Goal: Task Accomplishment & Management: Manage account settings

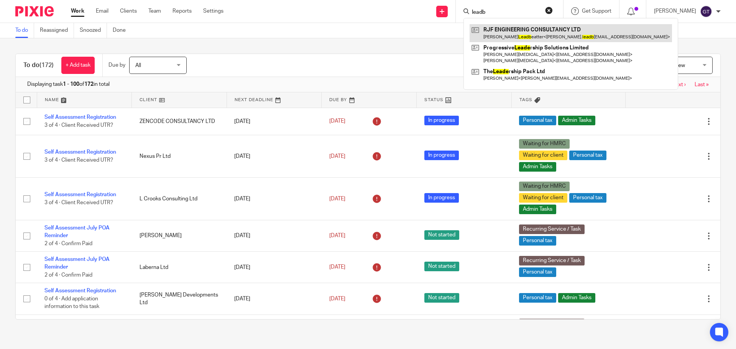
type input "leadb"
click at [517, 32] on link at bounding box center [571, 33] width 202 height 18
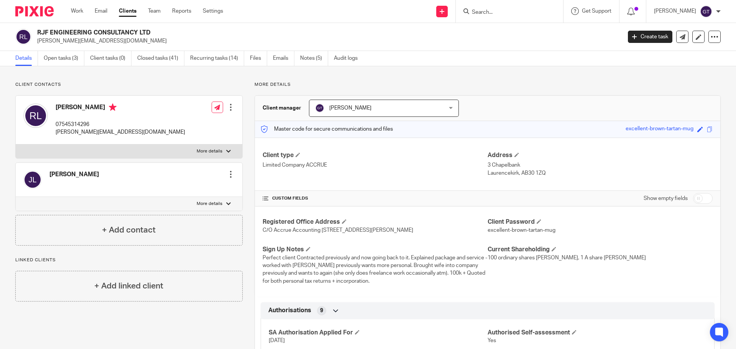
click at [215, 198] on label "More details" at bounding box center [129, 204] width 227 height 14
click at [16, 197] on input "More details" at bounding box center [15, 197] width 0 height 0
checkbox input "true"
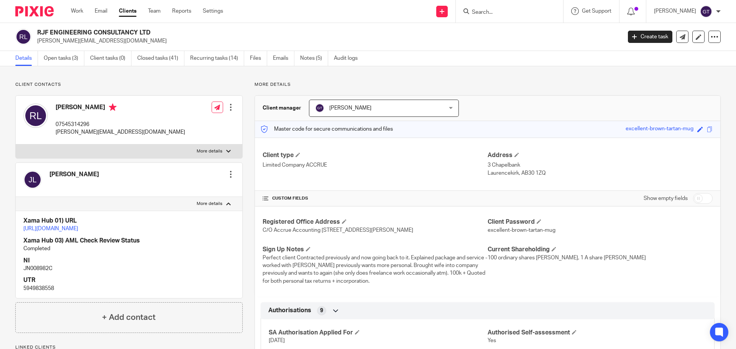
click at [228, 176] on div at bounding box center [231, 175] width 8 height 8
click at [204, 190] on link "Edit contact" at bounding box center [194, 191] width 73 height 11
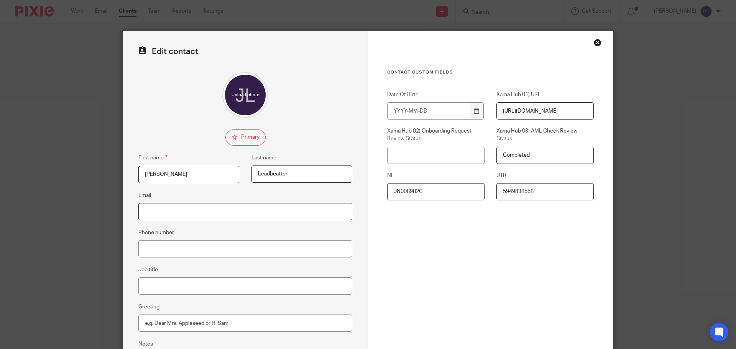
click at [224, 209] on input "Email" at bounding box center [245, 211] width 214 height 17
paste input "[EMAIL_ADDRESS][DOMAIN_NAME]"
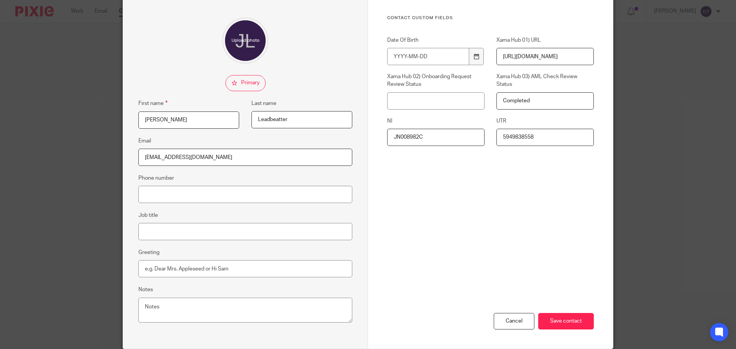
scroll to position [85, 0]
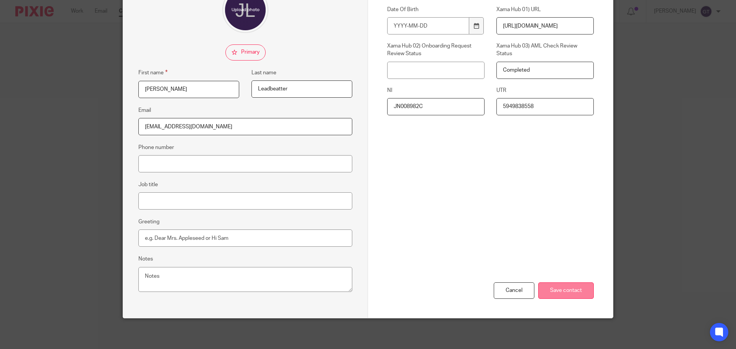
type input "[EMAIL_ADDRESS][DOMAIN_NAME]"
click at [552, 285] on input "Save contact" at bounding box center [566, 291] width 56 height 16
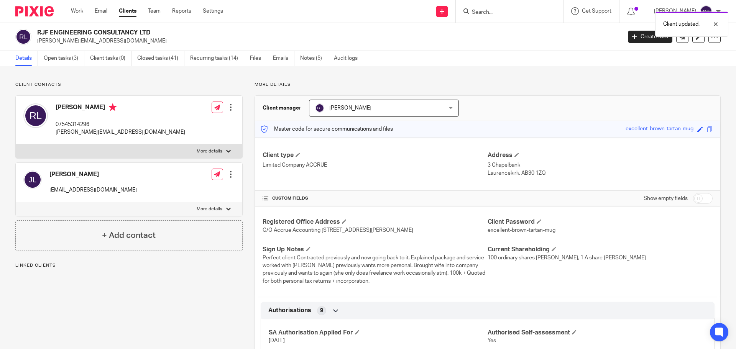
click at [231, 172] on div at bounding box center [231, 175] width 8 height 8
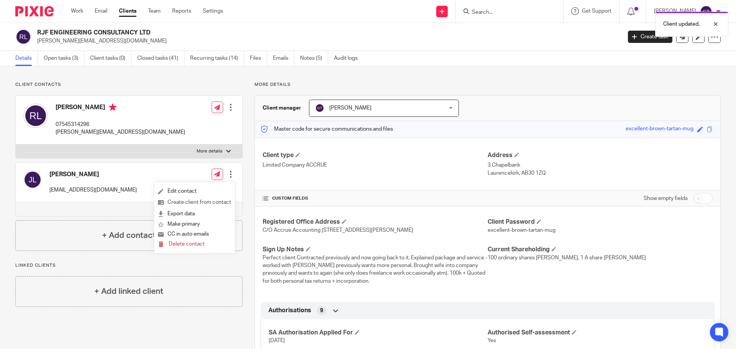
click at [180, 203] on link "Create client from contact" at bounding box center [194, 202] width 73 height 11
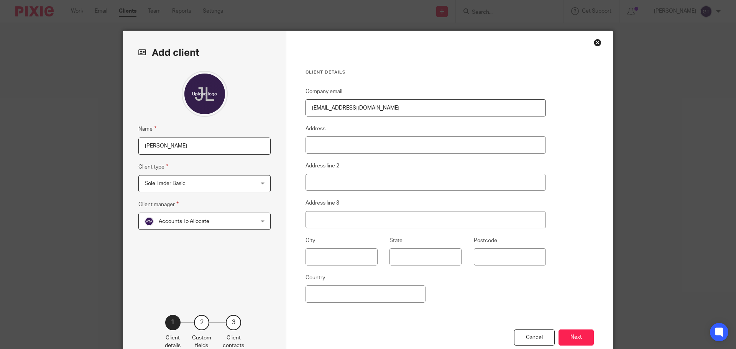
click at [205, 188] on span "Sole Trader Basic" at bounding box center [195, 184] width 100 height 16
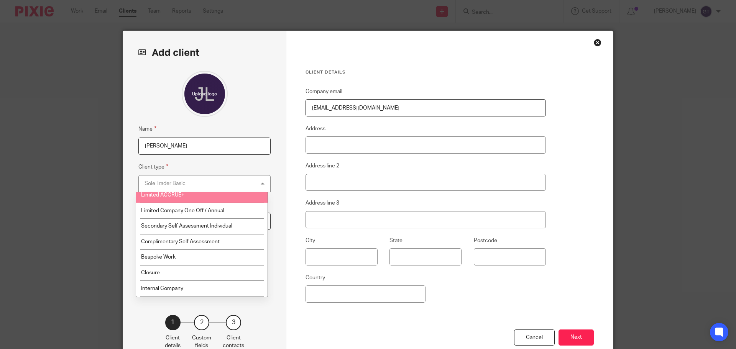
scroll to position [115, 0]
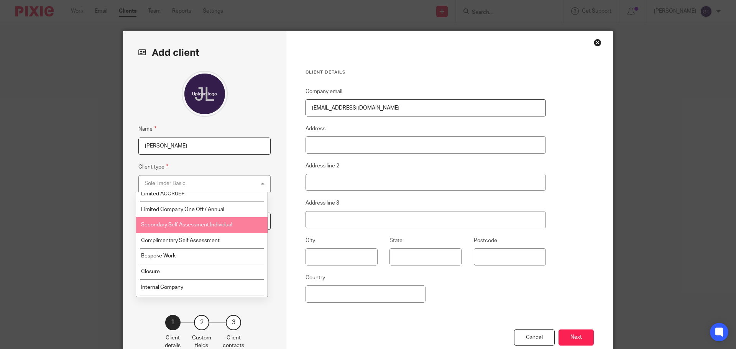
click at [210, 226] on span "Secondary Self Assessment Individual" at bounding box center [186, 224] width 91 height 5
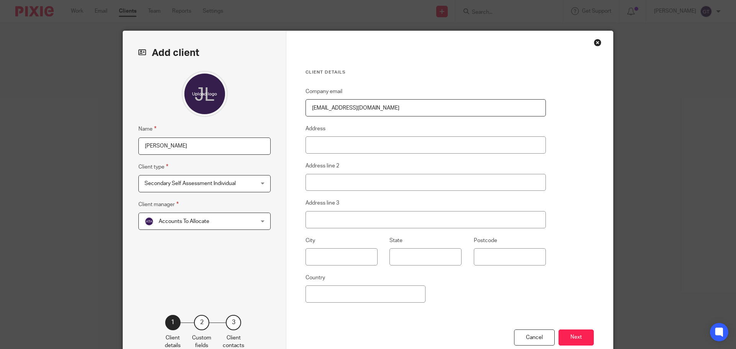
click at [223, 269] on div "Name Joanne Leadbeatter Client type Secondary Self Assessment Individual Second…" at bounding box center [204, 181] width 132 height 221
click at [205, 226] on span "Accounts To Allocate" at bounding box center [195, 221] width 100 height 16
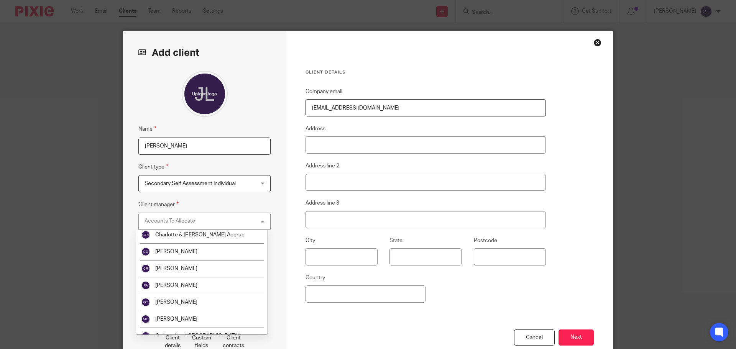
scroll to position [38, 0]
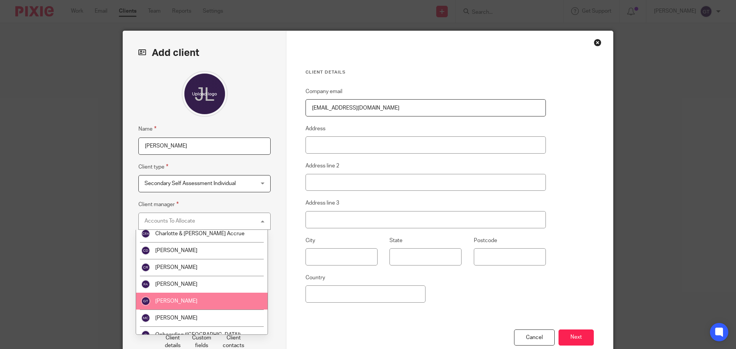
click at [181, 303] on span "[PERSON_NAME]" at bounding box center [176, 301] width 42 height 5
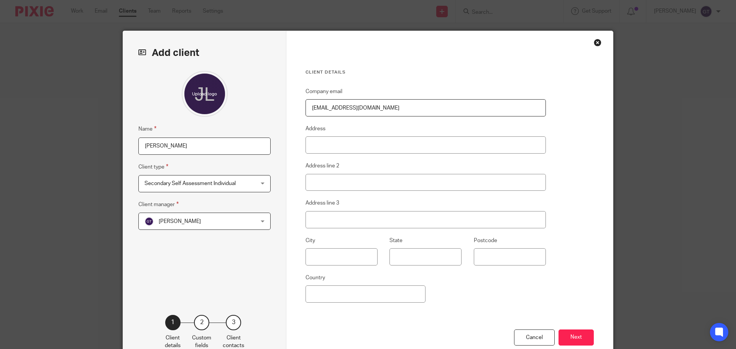
click at [225, 280] on div "Name Joanne Leadbeatter Client type Secondary Self Assessment Individual Second…" at bounding box center [204, 181] width 132 height 221
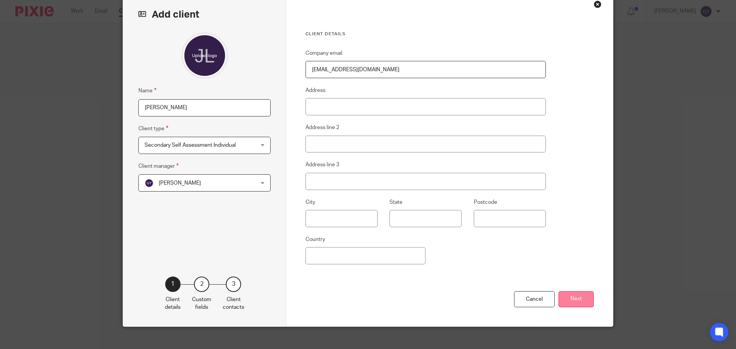
click at [578, 297] on button "Next" at bounding box center [576, 299] width 35 height 16
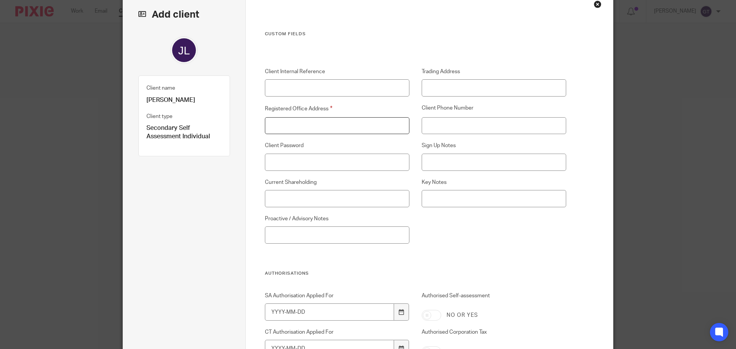
click at [353, 120] on input "Registered Office Address" at bounding box center [337, 125] width 145 height 17
drag, startPoint x: 308, startPoint y: 126, endPoint x: 222, endPoint y: 117, distance: 86.7
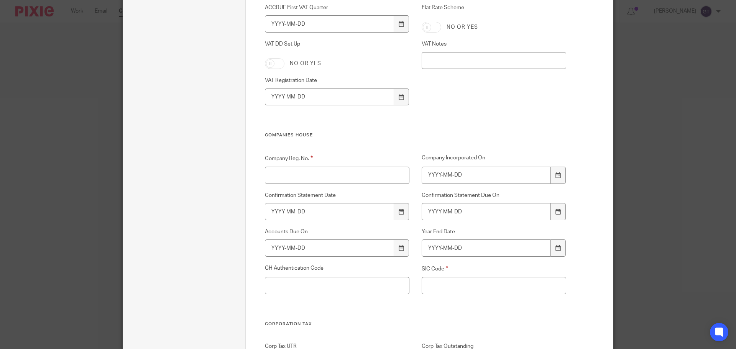
scroll to position [1035, 0]
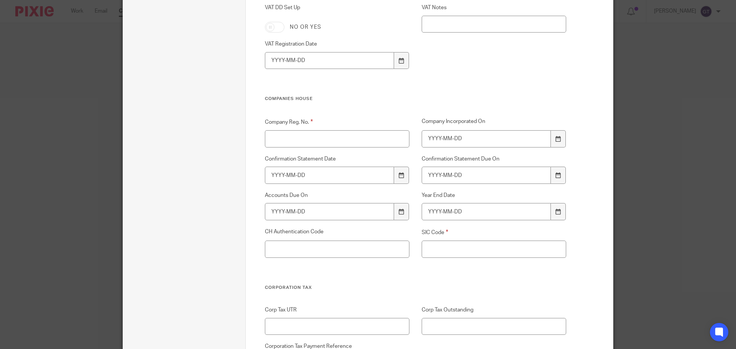
type input "N/A"
click at [328, 139] on input "Company Reg. No." at bounding box center [337, 138] width 145 height 17
paste input "N/A"
type input "N/A"
click at [442, 246] on input "SIC Code" at bounding box center [494, 249] width 145 height 17
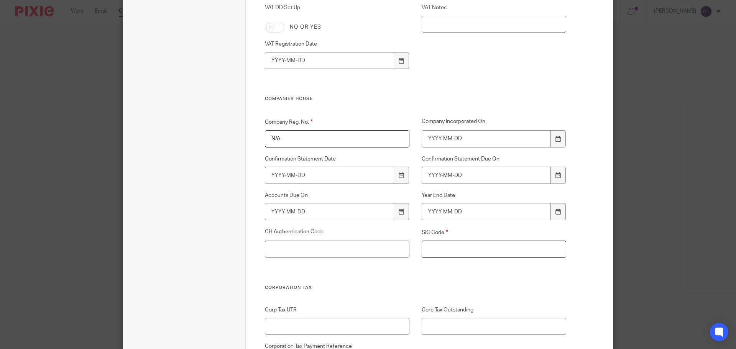
paste input "N/A"
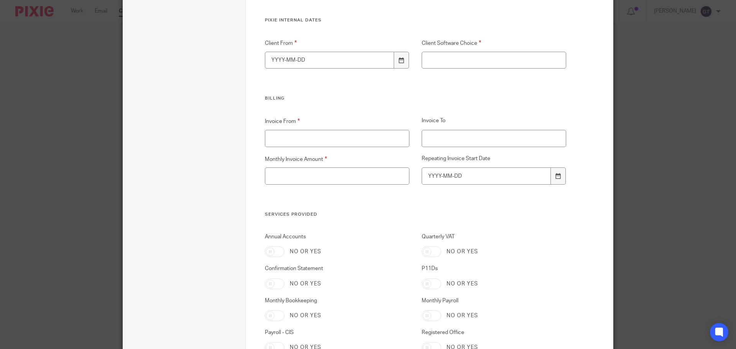
scroll to position [1648, 0]
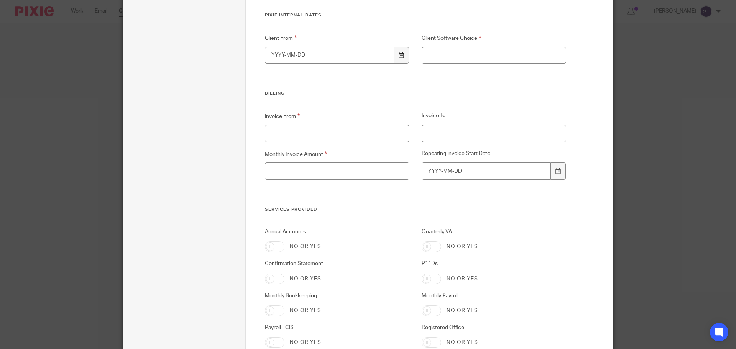
type input "N/A"
click at [401, 56] on div at bounding box center [401, 55] width 15 height 17
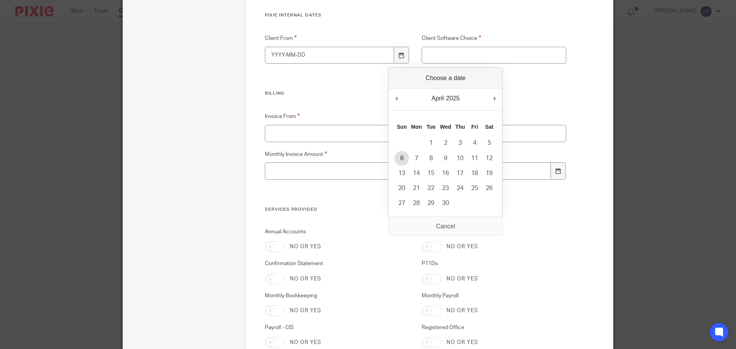
type input "2025-04-06"
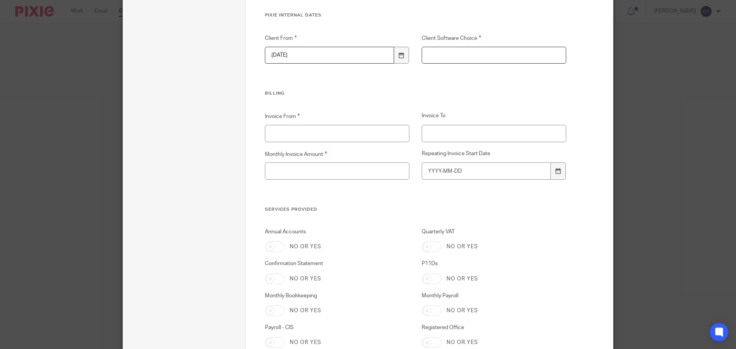
click at [461, 51] on input "Client Software Choice" at bounding box center [494, 55] width 145 height 17
paste input "N/A"
type input "N/A"
click at [324, 134] on input "Invoice From" at bounding box center [337, 133] width 145 height 17
paste input "N/A"
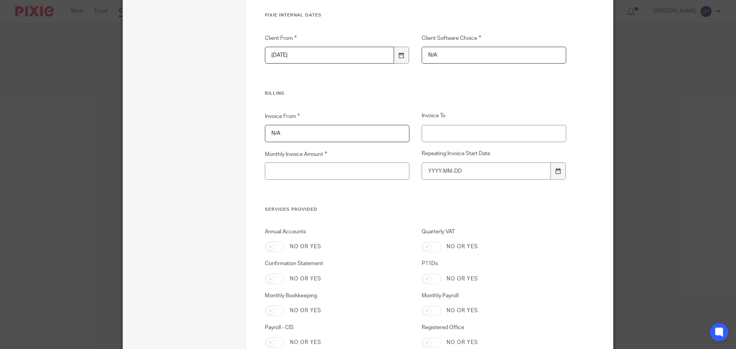
type input "N/A"
click at [314, 171] on input "Monthly Invoice Amount" at bounding box center [337, 171] width 145 height 17
paste input "N/A"
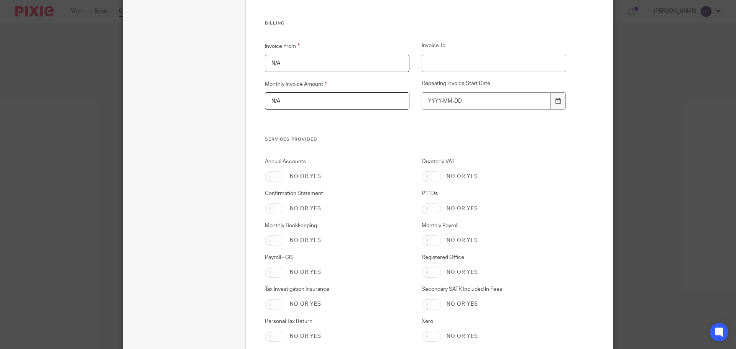
scroll to position [1802, 0]
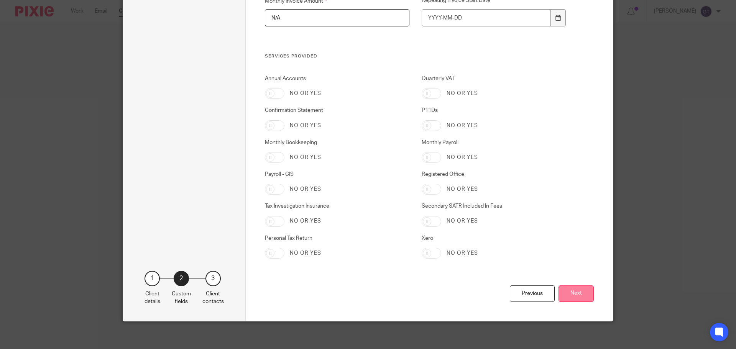
type input "N/A"
click at [573, 293] on button "Next" at bounding box center [576, 294] width 35 height 16
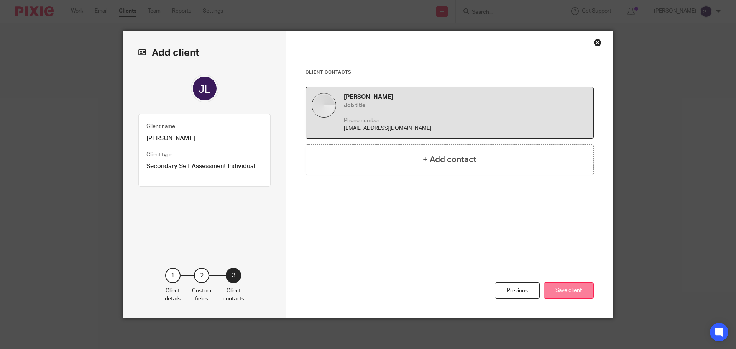
click at [572, 292] on button "Save client" at bounding box center [569, 291] width 50 height 16
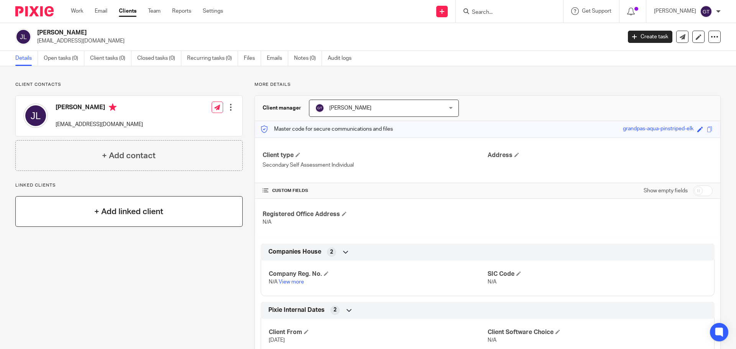
click at [143, 213] on h4 "+ Add linked client" at bounding box center [128, 212] width 69 height 12
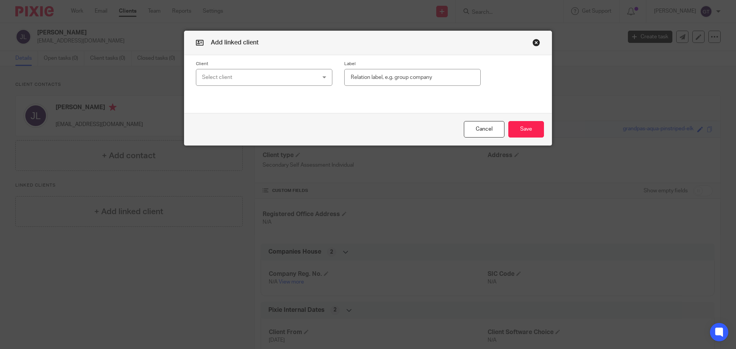
click at [376, 75] on input "text" at bounding box center [412, 77] width 136 height 17
type input "a"
type input "Shareholder"
click at [272, 78] on div "Select client" at bounding box center [254, 77] width 104 height 16
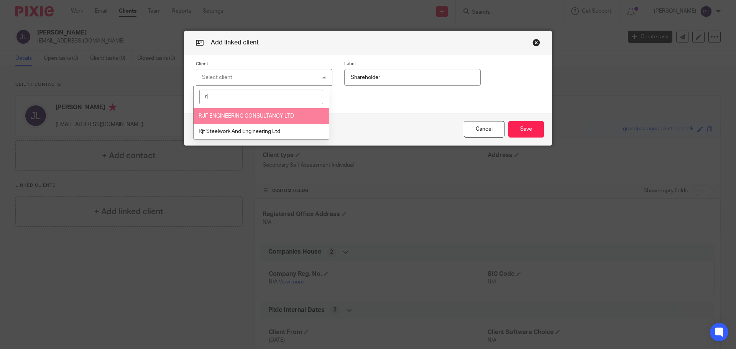
type input "rj"
click at [257, 116] on span "RJF ENGINEERING CONSULTANCY LTD" at bounding box center [246, 115] width 95 height 5
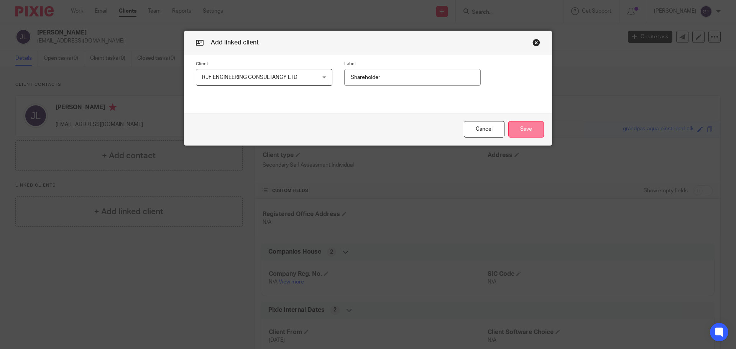
click at [526, 130] on button "Save" at bounding box center [526, 129] width 36 height 16
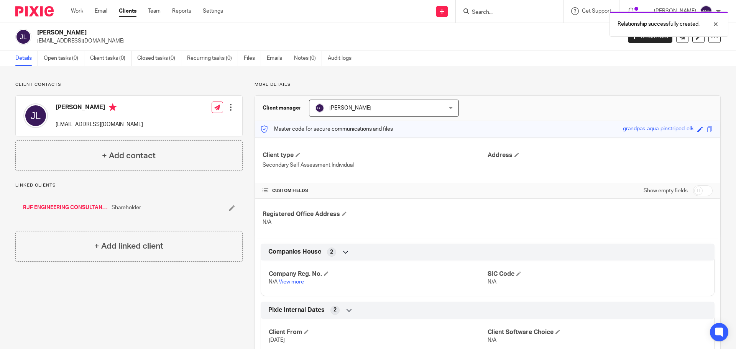
click at [70, 209] on link "RJF ENGINEERING CONSULTANCY LTD" at bounding box center [65, 208] width 85 height 8
click at [194, 52] on link "Recurring tasks (0)" at bounding box center [212, 58] width 51 height 15
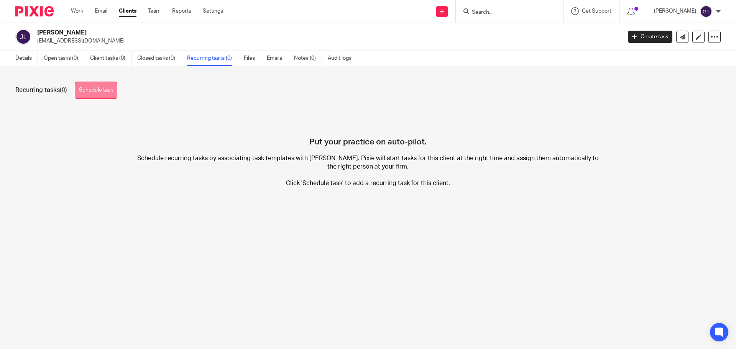
click at [99, 90] on link "Schedule task" at bounding box center [96, 90] width 43 height 17
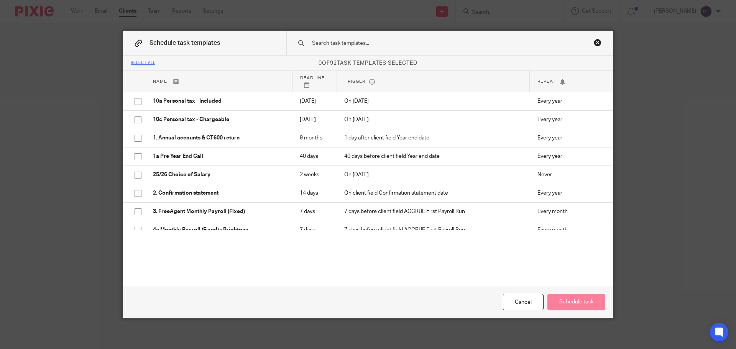
click at [373, 46] on input "text" at bounding box center [437, 43] width 253 height 8
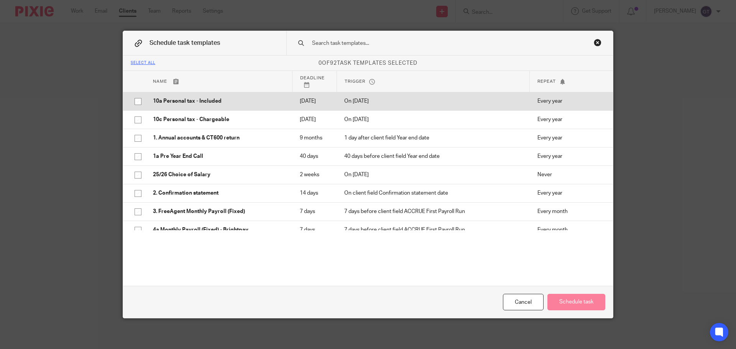
click at [202, 101] on p "10a Personal tax - Included" at bounding box center [218, 101] width 131 height 8
checkbox input "true"
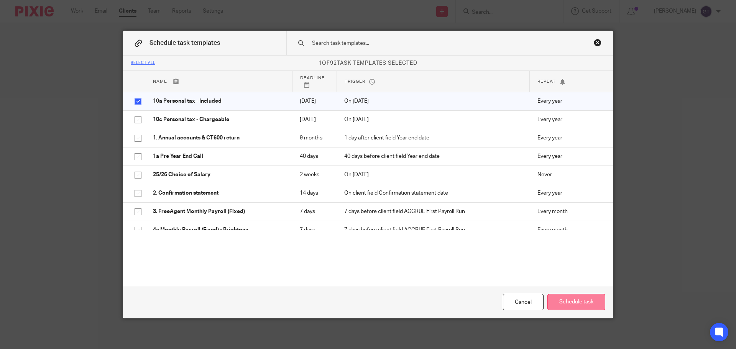
click at [570, 300] on button "Schedule task" at bounding box center [576, 302] width 58 height 16
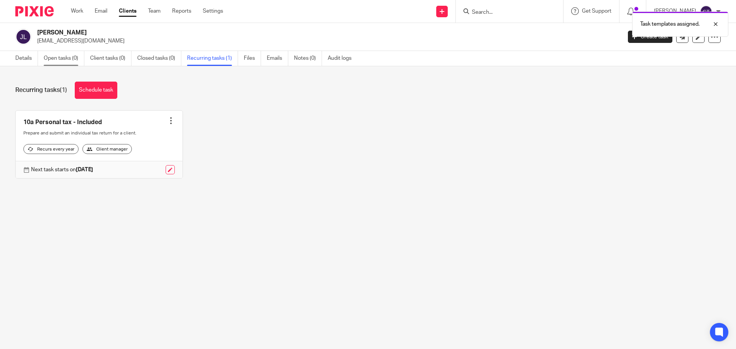
click at [49, 57] on link "Open tasks (0)" at bounding box center [64, 58] width 41 height 15
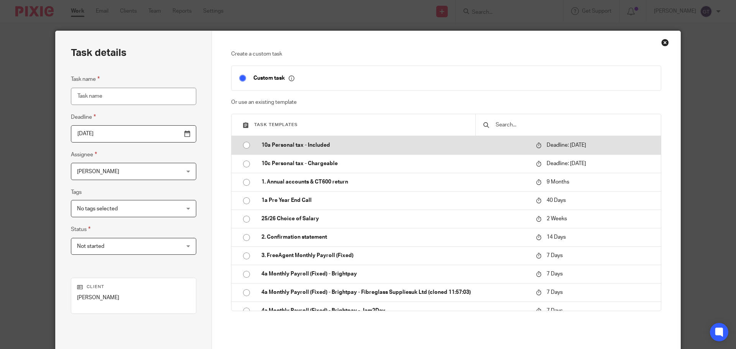
click at [331, 151] on td "10a Personal tax - Included" at bounding box center [393, 145] width 278 height 18
type input "2026-01-31"
type input "10a Personal tax - Included"
checkbox input "false"
radio input "true"
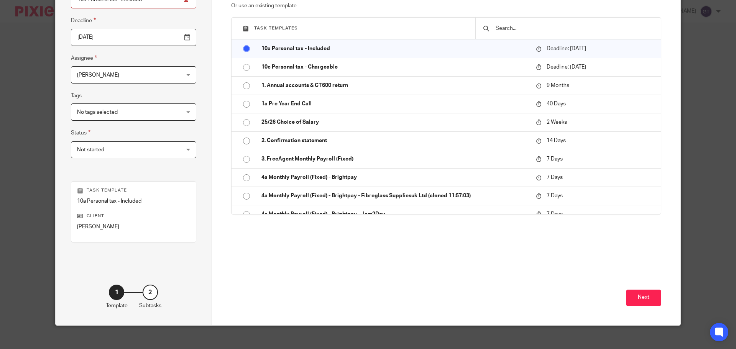
scroll to position [104, 0]
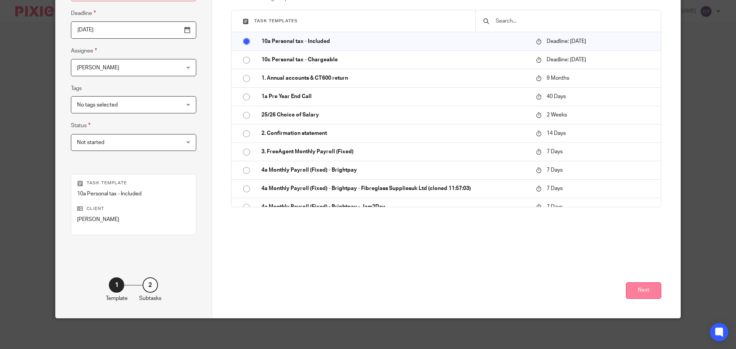
click at [643, 289] on button "Next" at bounding box center [643, 291] width 35 height 16
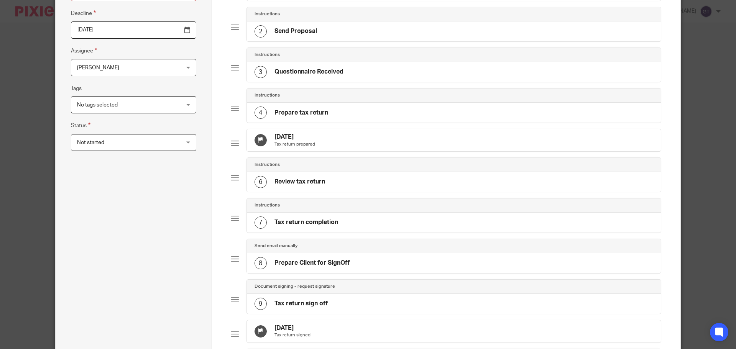
scroll to position [354, 0]
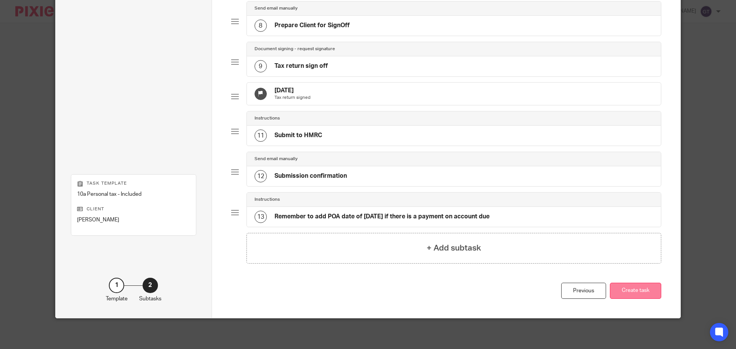
click at [630, 289] on button "Create task" at bounding box center [635, 291] width 51 height 16
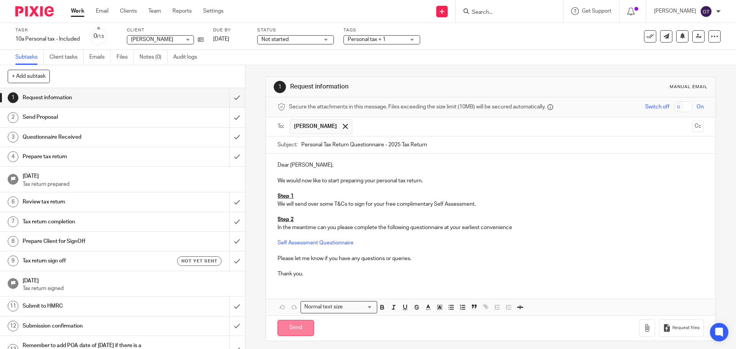
click at [294, 330] on input "Send" at bounding box center [296, 328] width 36 height 16
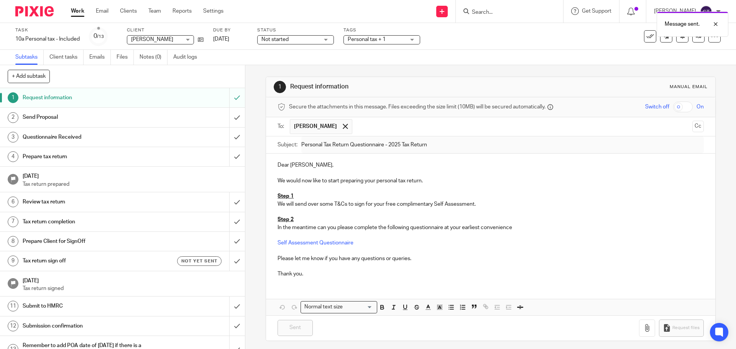
type input "Sent"
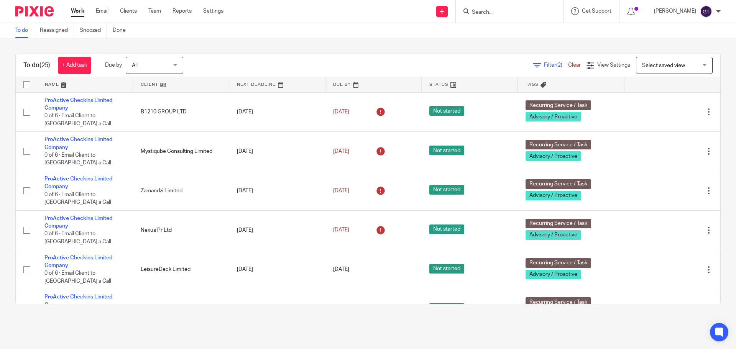
click at [499, 15] on input "Search" at bounding box center [505, 12] width 69 height 7
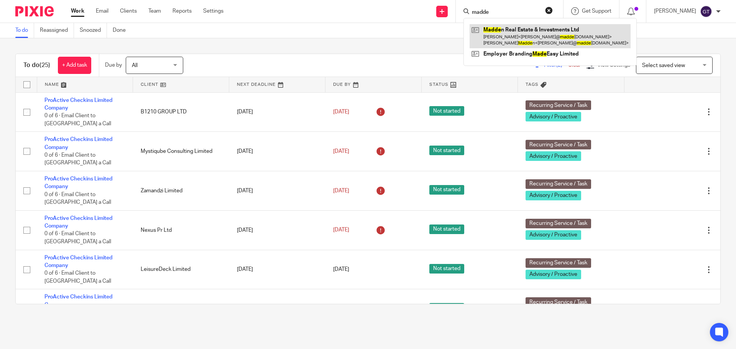
type input "madde"
click at [536, 35] on link at bounding box center [550, 36] width 161 height 24
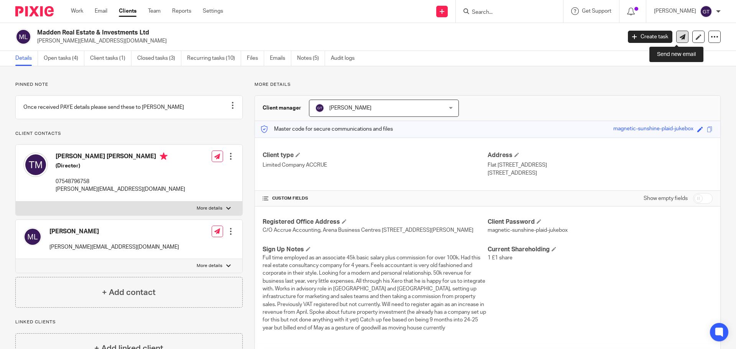
click at [676, 41] on link at bounding box center [682, 37] width 12 height 12
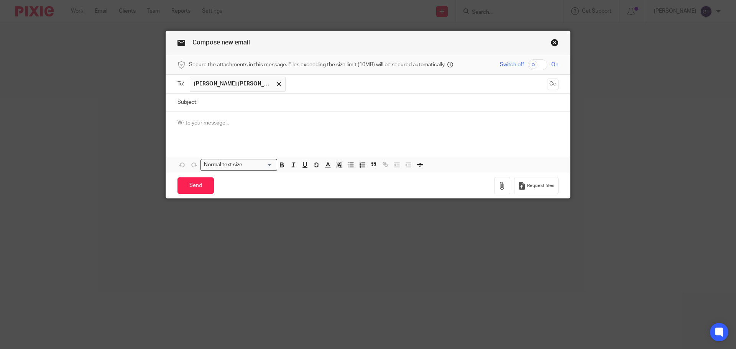
click at [231, 126] on p at bounding box center [367, 123] width 381 height 8
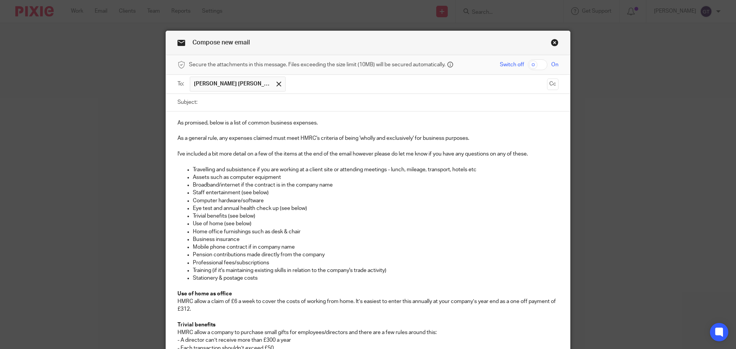
click at [177, 122] on p "As promised, below is a list of common business expenses." at bounding box center [367, 123] width 381 height 8
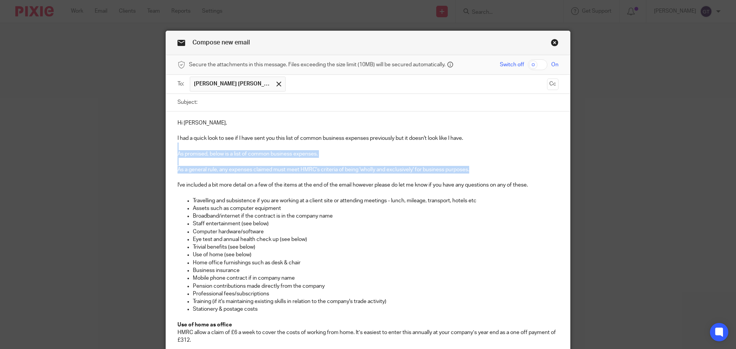
drag, startPoint x: 478, startPoint y: 171, endPoint x: 169, endPoint y: 149, distance: 310.1
click at [169, 149] on div "Hi Toby, I had a quick look to see if I have sent you this list of common busin…" at bounding box center [368, 320] width 404 height 417
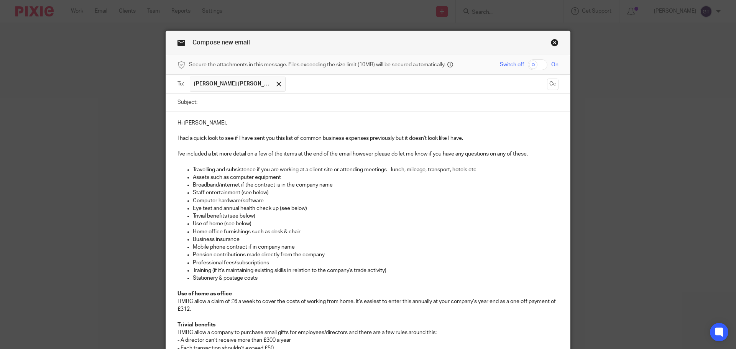
click at [278, 105] on input "Subject:" at bounding box center [379, 102] width 357 height 17
type input "Business expenses"
drag, startPoint x: 247, startPoint y: 137, endPoint x: 479, endPoint y: 135, distance: 232.3
click at [479, 135] on p "I had a quick look to see if I have sent you this list of common business expen…" at bounding box center [367, 139] width 381 height 8
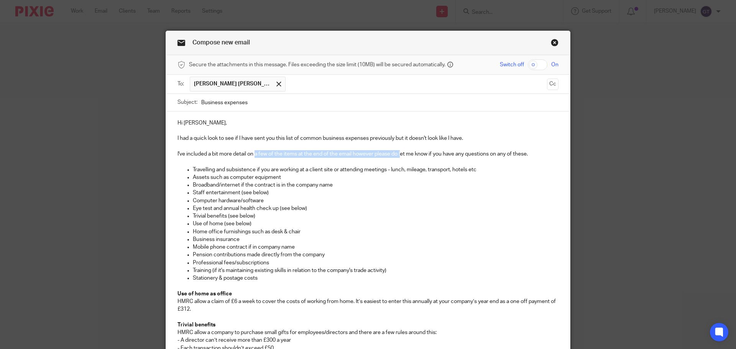
drag, startPoint x: 252, startPoint y: 153, endPoint x: 399, endPoint y: 154, distance: 147.2
click at [399, 154] on p "I've included a bit more detail on a few of the items at the end of the email h…" at bounding box center [367, 154] width 381 height 8
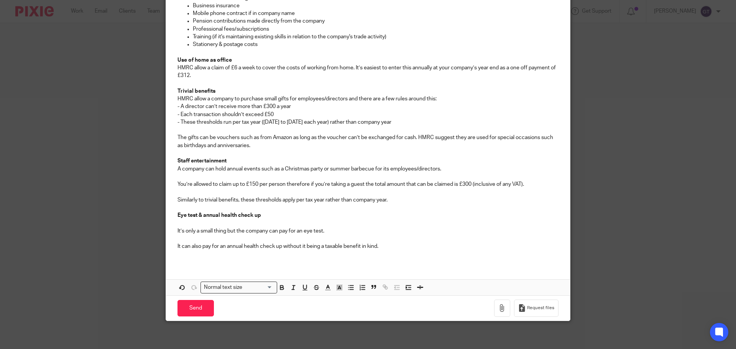
scroll to position [237, 0]
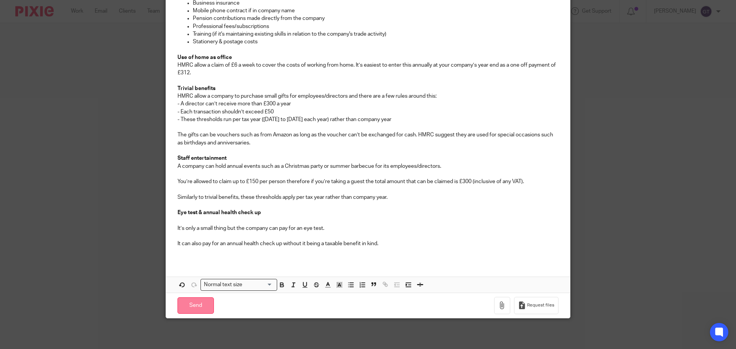
click at [195, 306] on input "Send" at bounding box center [195, 305] width 36 height 16
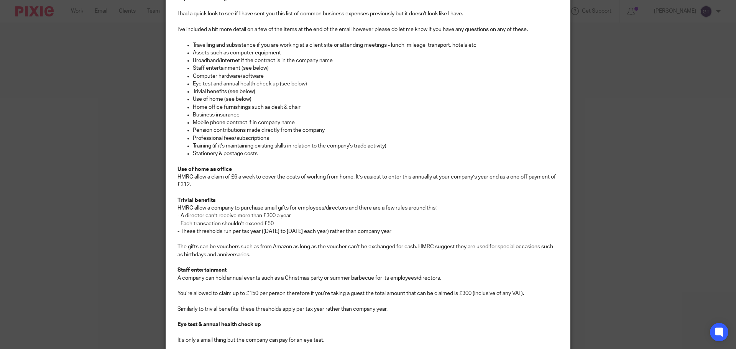
scroll to position [7, 0]
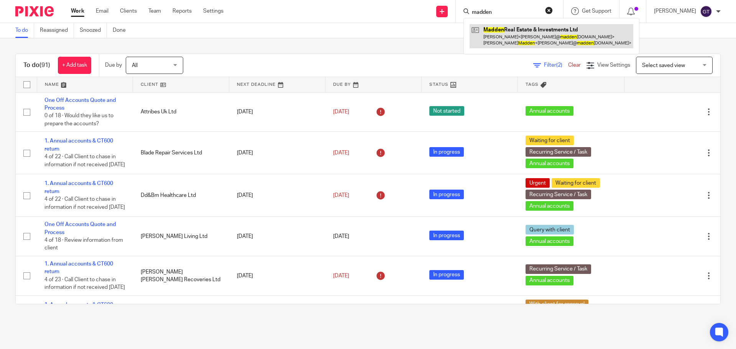
type input "madden"
click at [517, 31] on link at bounding box center [552, 36] width 164 height 24
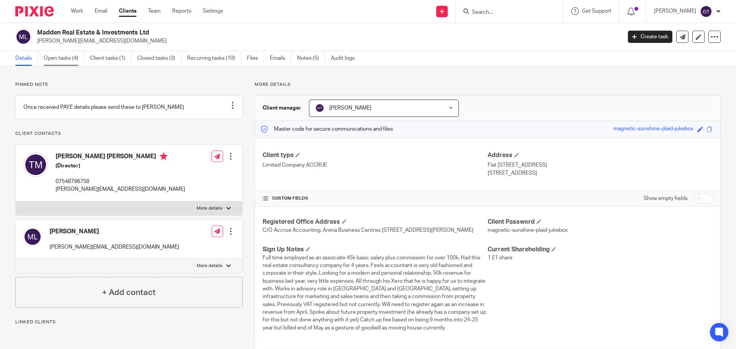
click at [62, 58] on link "Open tasks (4)" at bounding box center [64, 58] width 41 height 15
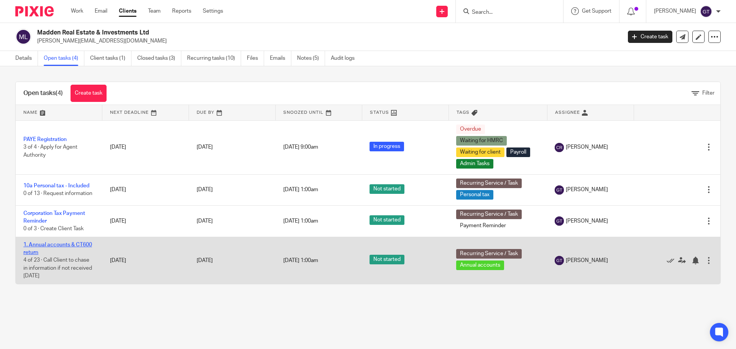
click at [50, 243] on link "1. Annual accounts & CT600 return" at bounding box center [57, 248] width 69 height 13
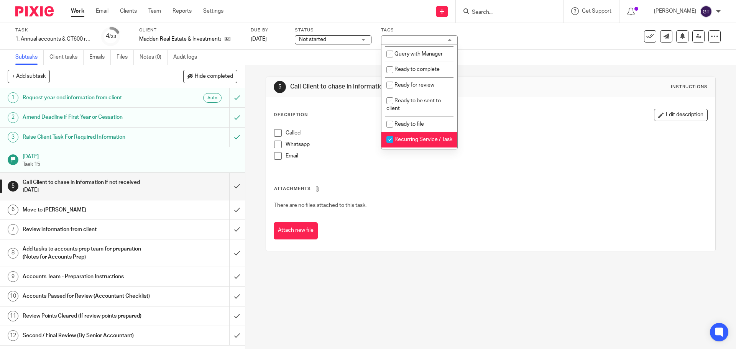
scroll to position [281, 0]
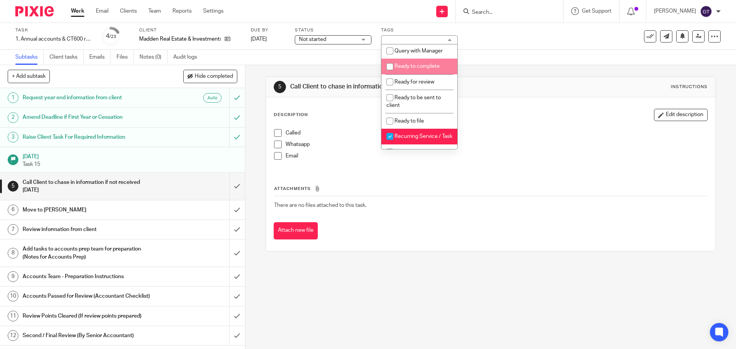
click at [436, 69] on span "Ready to complete" at bounding box center [416, 66] width 45 height 5
checkbox input "true"
click at [500, 59] on div "Subtasks Client tasks Emails Files Notes (0) Audit logs" at bounding box center [368, 57] width 736 height 15
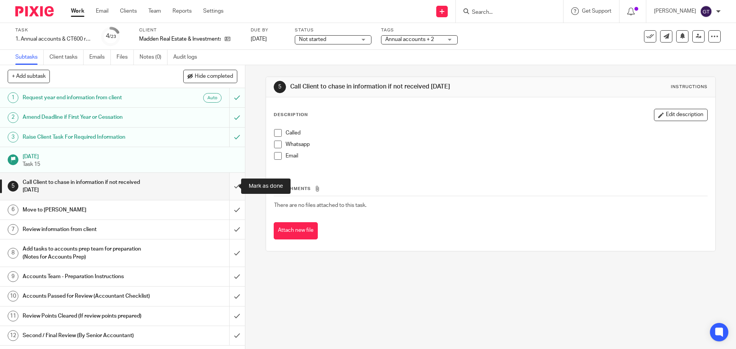
click at [229, 184] on input "submit" at bounding box center [122, 186] width 245 height 27
